Goal: Communication & Community: Answer question/provide support

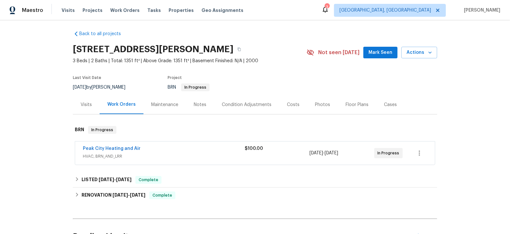
scroll to position [3, 0]
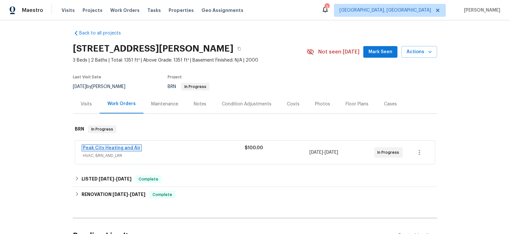
click at [120, 147] on link "Peak City Heating and Air" at bounding box center [112, 148] width 58 height 5
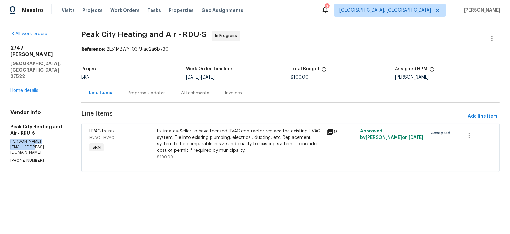
drag, startPoint x: 62, startPoint y: 122, endPoint x: 9, endPoint y: 121, distance: 52.6
click at [9, 121] on div "All work orders [STREET_ADDRESS][PERSON_NAME] Home details Vendor Info Peak Cit…" at bounding box center [255, 105] width 510 height 170
copy p "[PERSON_NAME][EMAIL_ADDRESS][DOMAIN_NAME]"
click at [151, 96] on div "Progress Updates" at bounding box center [147, 93] width 38 height 6
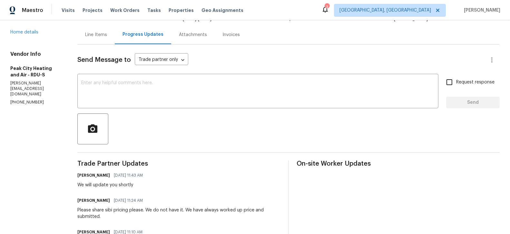
scroll to position [59, 0]
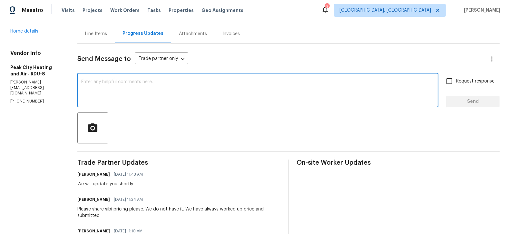
click at [161, 86] on textarea at bounding box center [257, 91] width 353 height 23
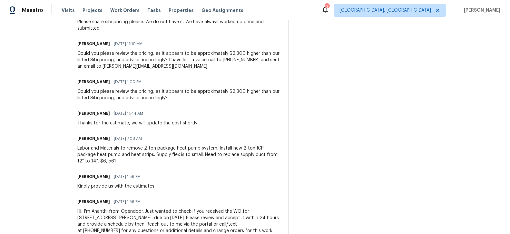
scroll to position [250, 0]
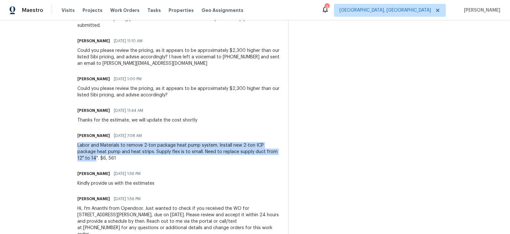
drag, startPoint x: 78, startPoint y: 143, endPoint x: 272, endPoint y: 150, distance: 194.5
click at [272, 150] on div "Labor and Materials to remove 2-ton package heat pump system. Install new 2-ton…" at bounding box center [178, 151] width 203 height 19
copy div "Labor and Materials to remove 2-ton package heat pump system. Install new 2-ton…"
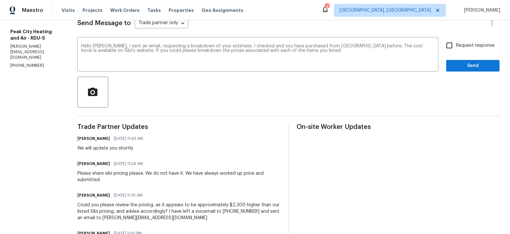
scroll to position [53, 0]
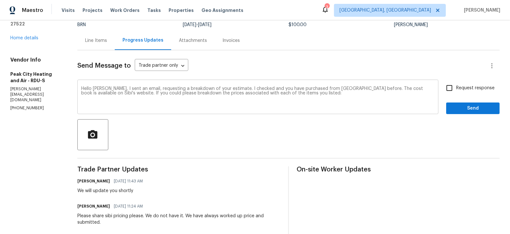
click at [270, 92] on textarea "Hello [PERSON_NAME], I sent an email, requesting a breakdown of your estimate. …" at bounding box center [257, 97] width 353 height 23
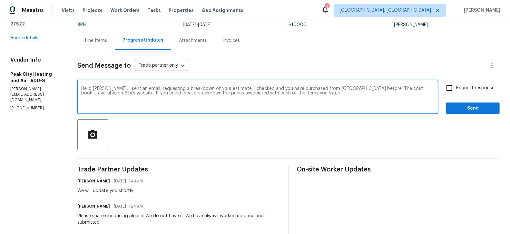
paste textarea "Labor and Materials to remove 2-ton package heat pump system. Install new 2-ton…"
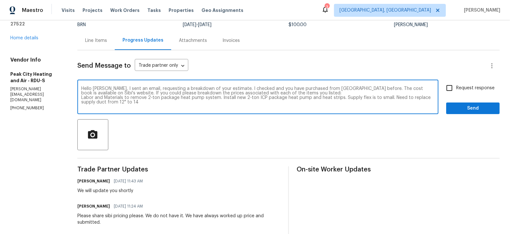
click at [218, 98] on textarea "Hello [PERSON_NAME], I sent an email, requesting a breakdown of your estimate. …" at bounding box center [257, 97] width 353 height 23
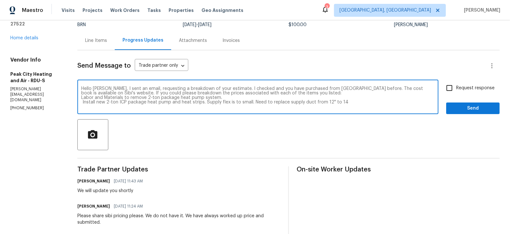
click at [201, 103] on textarea "Hello [PERSON_NAME], I sent an email, requesting a breakdown of your estimate. …" at bounding box center [257, 97] width 353 height 23
click at [204, 101] on textarea "Hello [PERSON_NAME], I sent an email, requesting a breakdown of your estimate. …" at bounding box center [257, 97] width 353 height 23
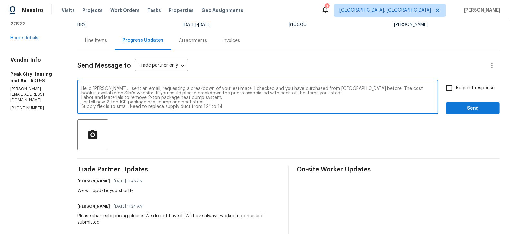
click at [129, 107] on textarea "Hello [PERSON_NAME], I sent an email, requesting a breakdown of your estimate. …" at bounding box center [257, 97] width 353 height 23
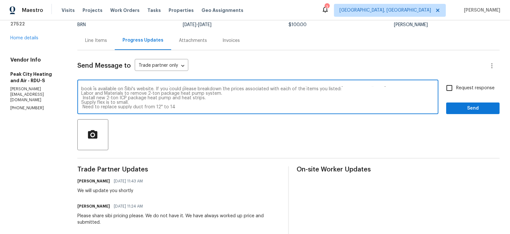
click at [83, 98] on textarea "Hello [PERSON_NAME], I sent an email, requesting a breakdown of your estimate. …" at bounding box center [257, 97] width 353 height 23
click at [81, 107] on textarea "Hello [PERSON_NAME], I sent an email, requesting a breakdown of your estimate. …" at bounding box center [257, 97] width 353 height 23
click at [180, 107] on textarea "Hello [PERSON_NAME], I sent an email, requesting a breakdown of your estimate. …" at bounding box center [257, 97] width 353 height 23
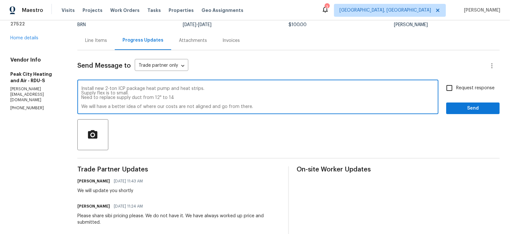
scroll to position [18, 0]
type textarea "Hello [PERSON_NAME], I sent an email, requesting a breakdown of your estimate. …"
click at [449, 85] on input "Request response" at bounding box center [450, 88] width 14 height 14
checkbox input "true"
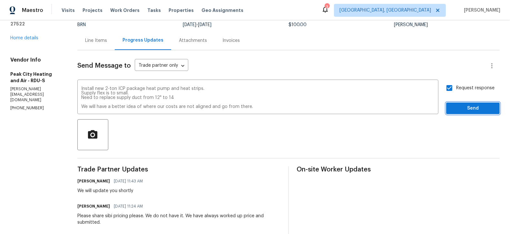
click at [473, 107] on span "Send" at bounding box center [472, 108] width 43 height 8
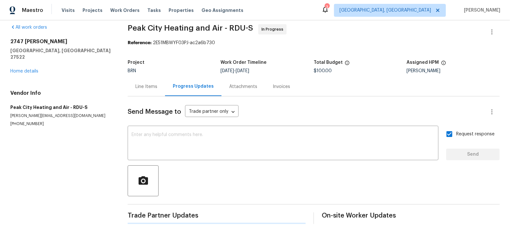
scroll to position [53, 0]
